Goal: Task Accomplishment & Management: Use online tool/utility

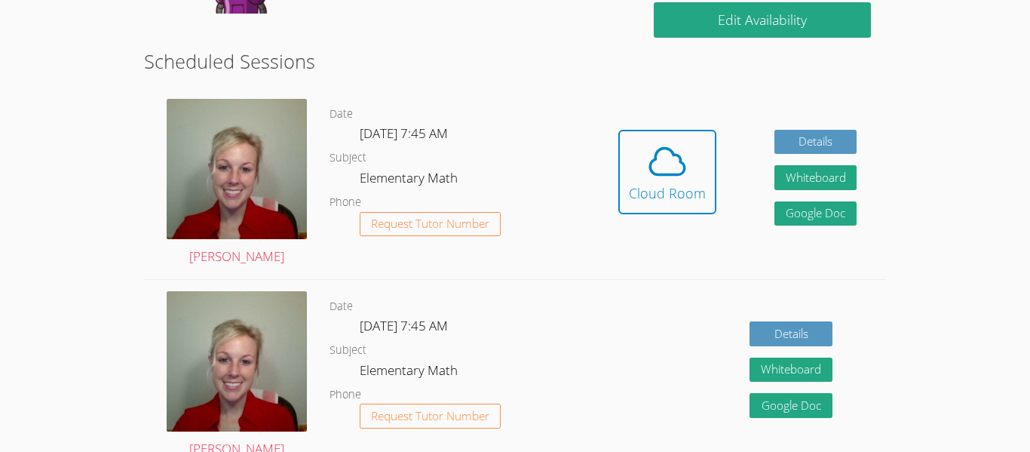
scroll to position [384, 0]
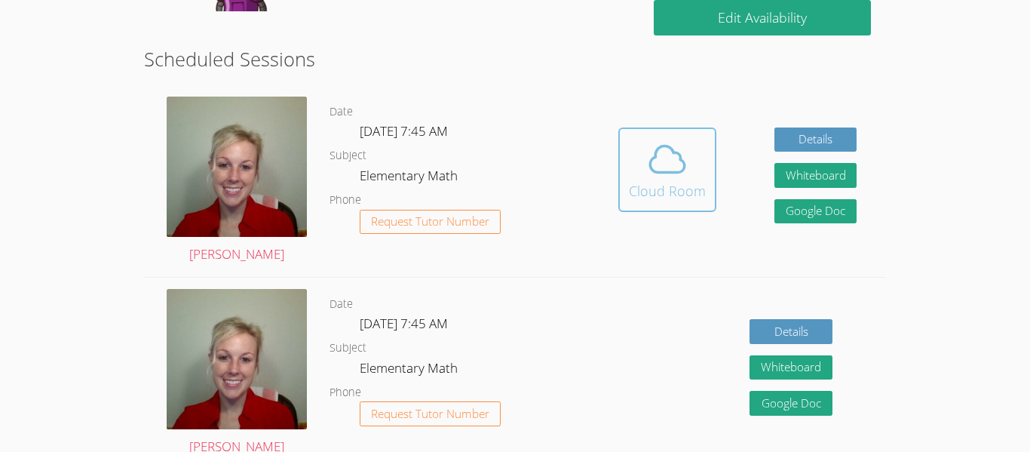
click at [688, 151] on span at bounding box center [667, 159] width 77 height 42
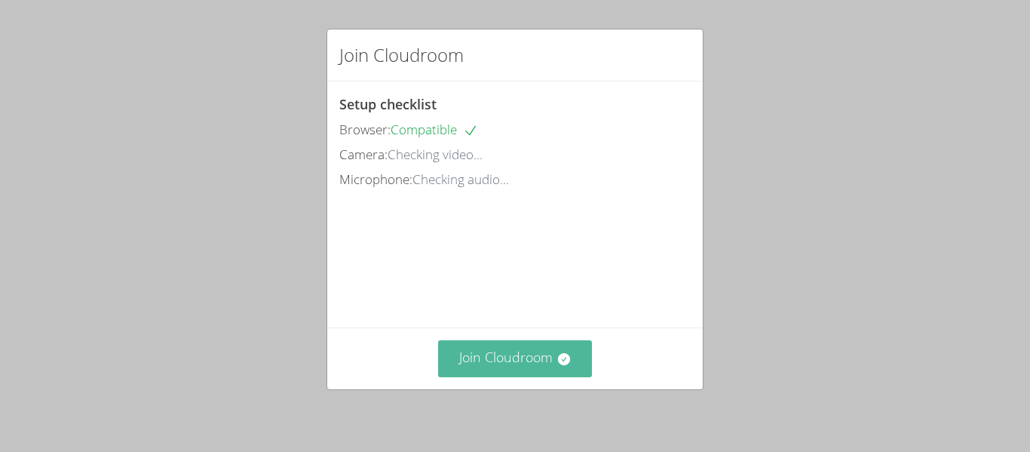
click at [515, 355] on button "Join Cloudroom" at bounding box center [515, 358] width 155 height 37
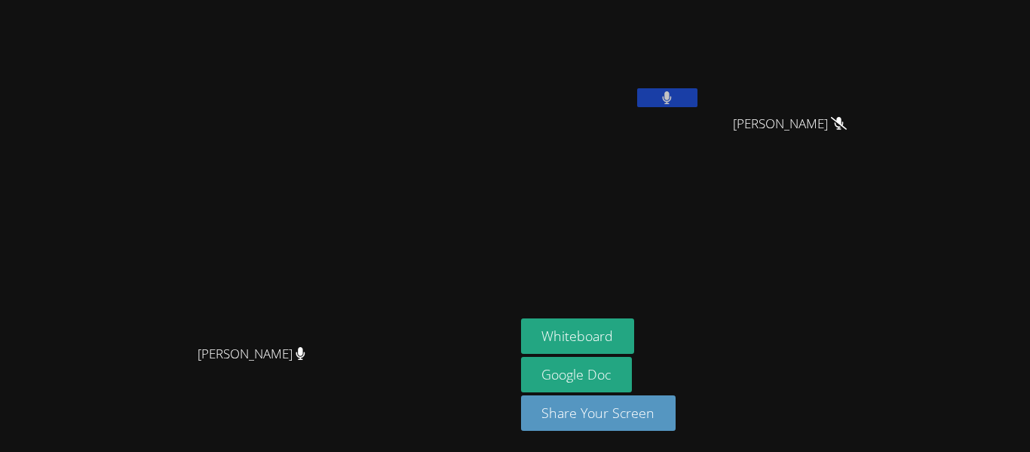
click at [370, 261] on video at bounding box center [257, 195] width 226 height 283
click at [635, 336] on button "Whiteboard" at bounding box center [578, 335] width 114 height 35
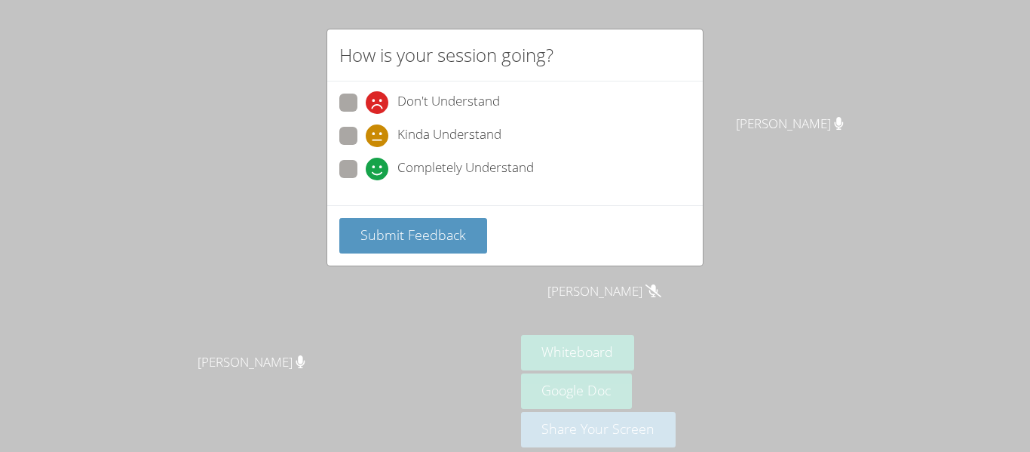
click at [366, 180] on span at bounding box center [366, 180] width 0 height 0
click at [366, 170] on input "Completely Understand" at bounding box center [372, 166] width 13 height 13
radio input "true"
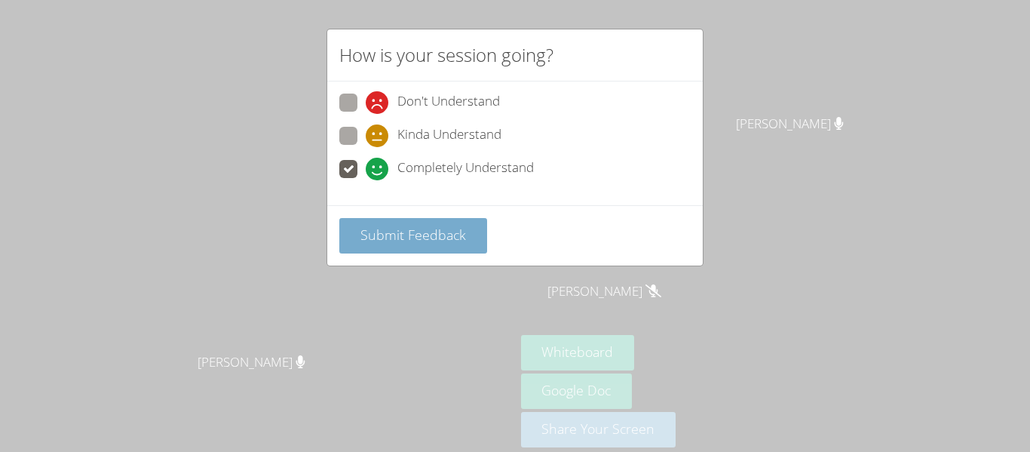
click at [378, 238] on span "Submit Feedback" at bounding box center [414, 235] width 106 height 18
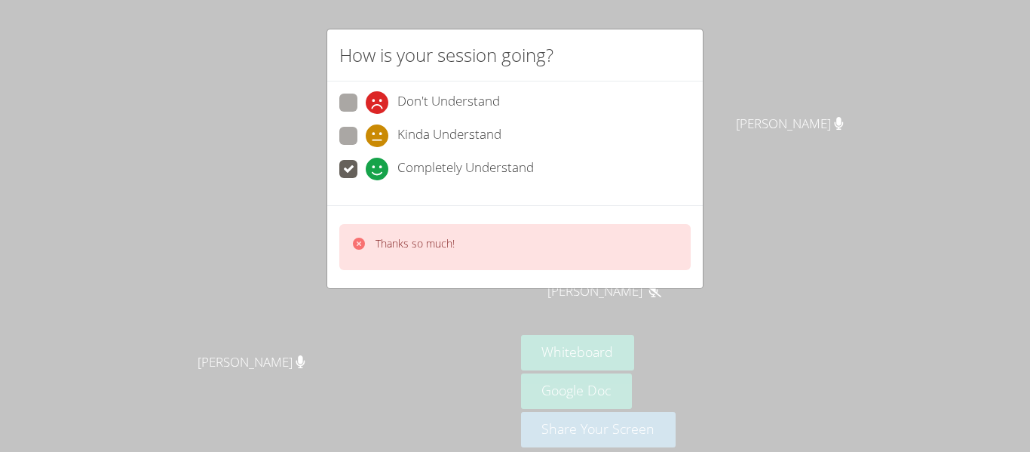
click at [953, 326] on div "How is your session going? Don't Understand Kinda Understand Completely Underst…" at bounding box center [515, 226] width 1030 height 452
